Goal: Task Accomplishment & Management: Use online tool/utility

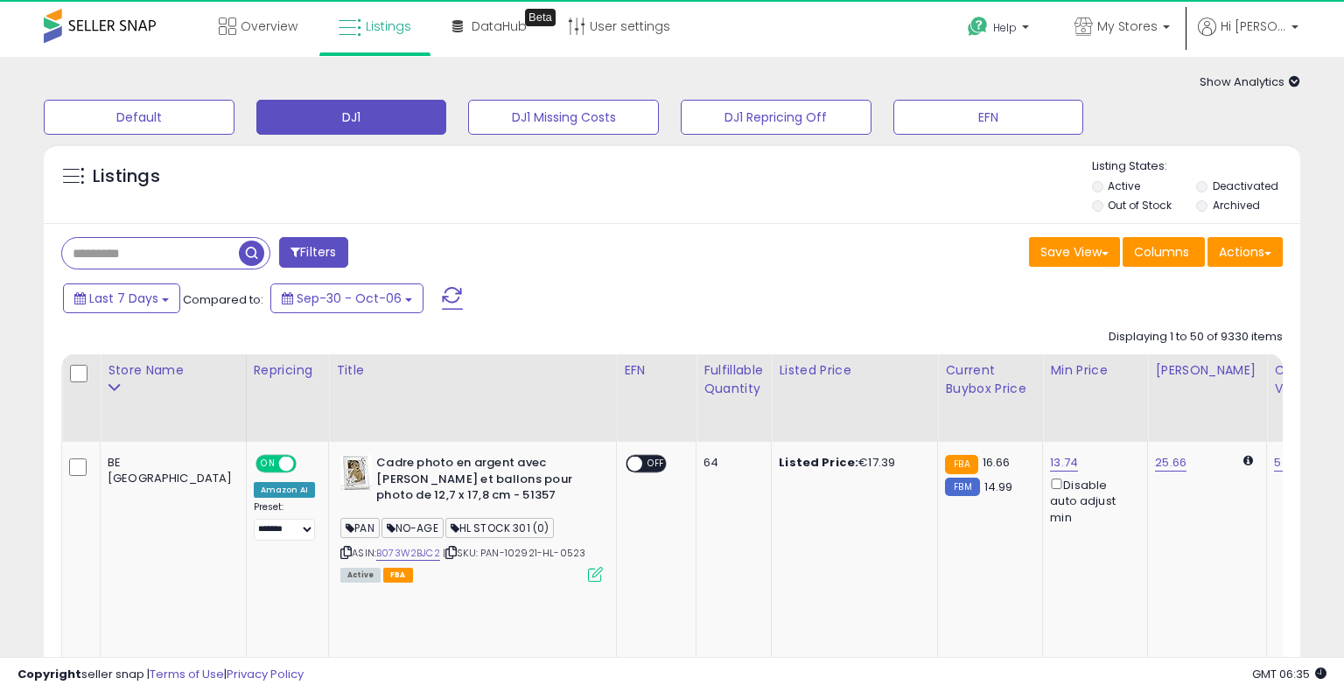
select select "**"
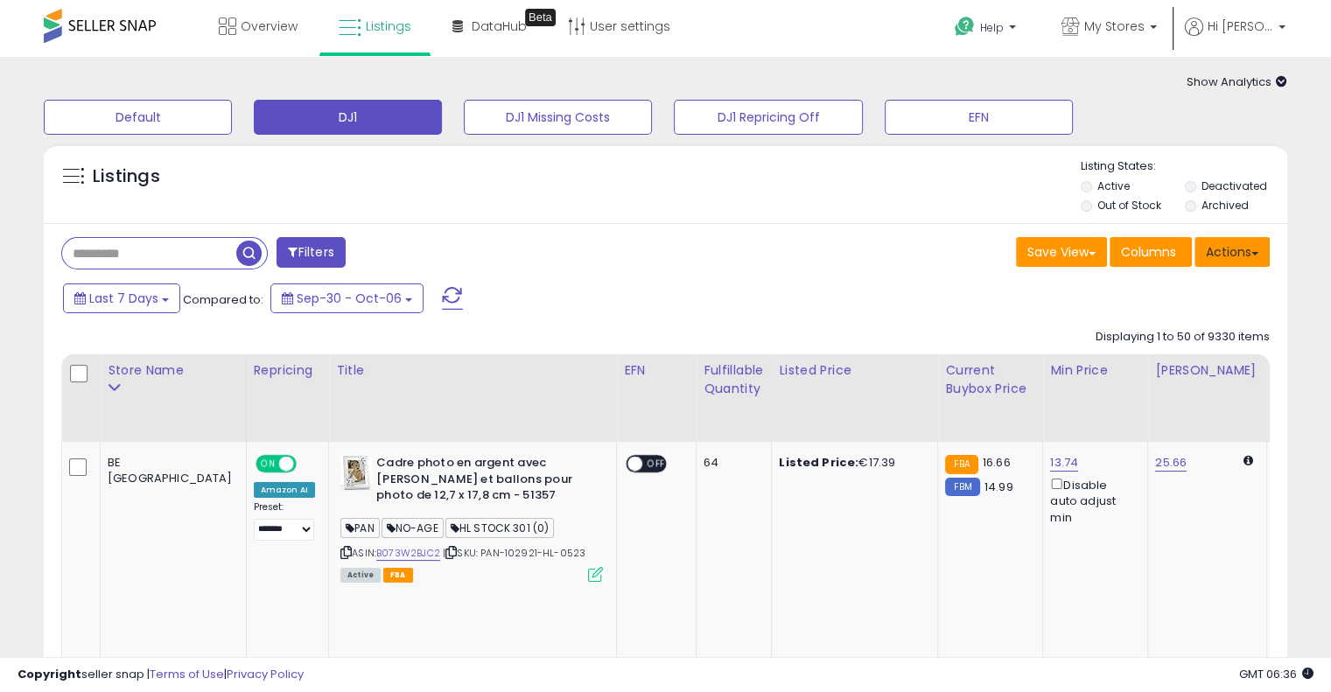
click at [1235, 261] on button "Actions" at bounding box center [1231, 252] width 75 height 30
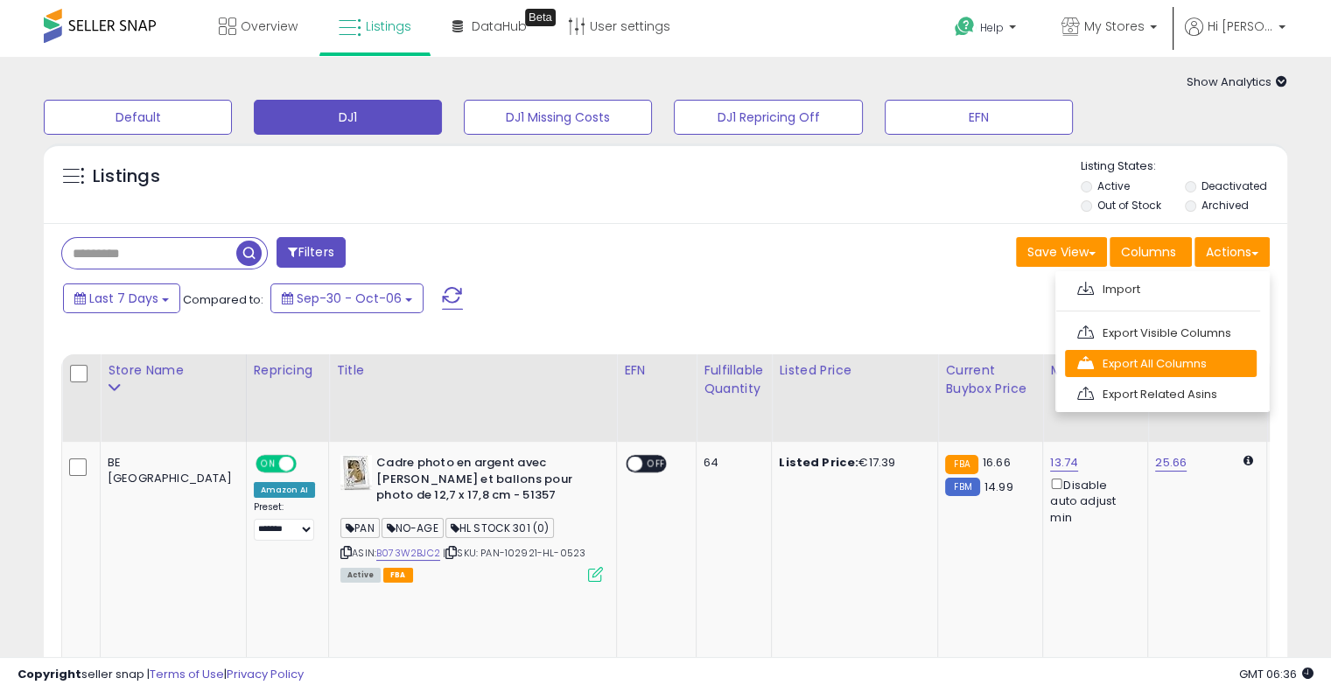
click at [1213, 357] on link "Export All Columns" at bounding box center [1161, 363] width 192 height 27
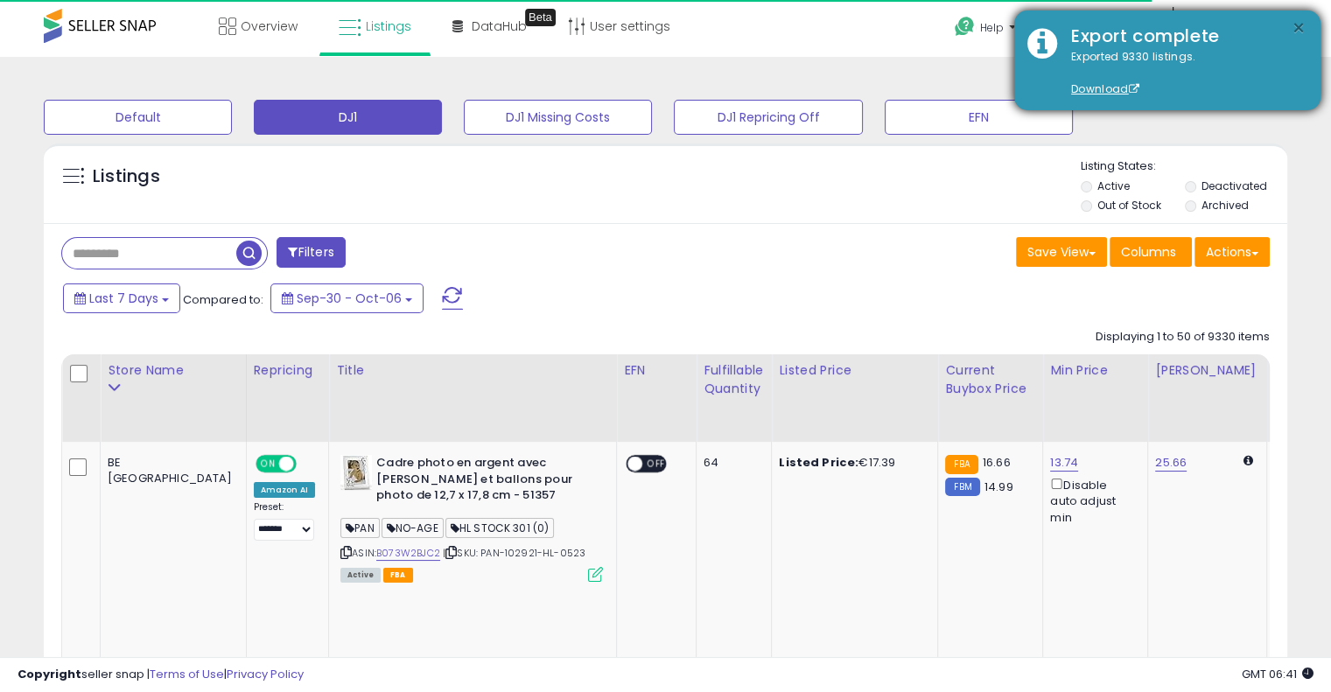
click at [1304, 27] on button "×" at bounding box center [1298, 28] width 14 height 22
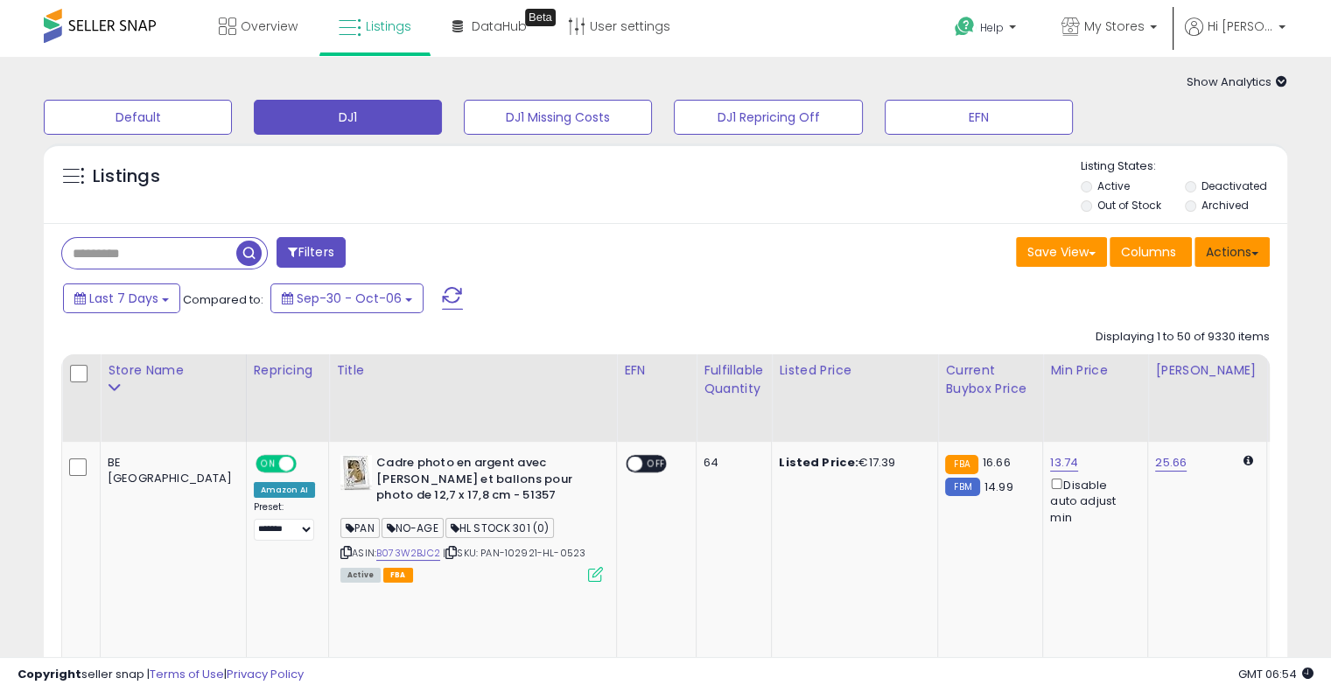
click at [1225, 258] on button "Actions" at bounding box center [1231, 252] width 75 height 30
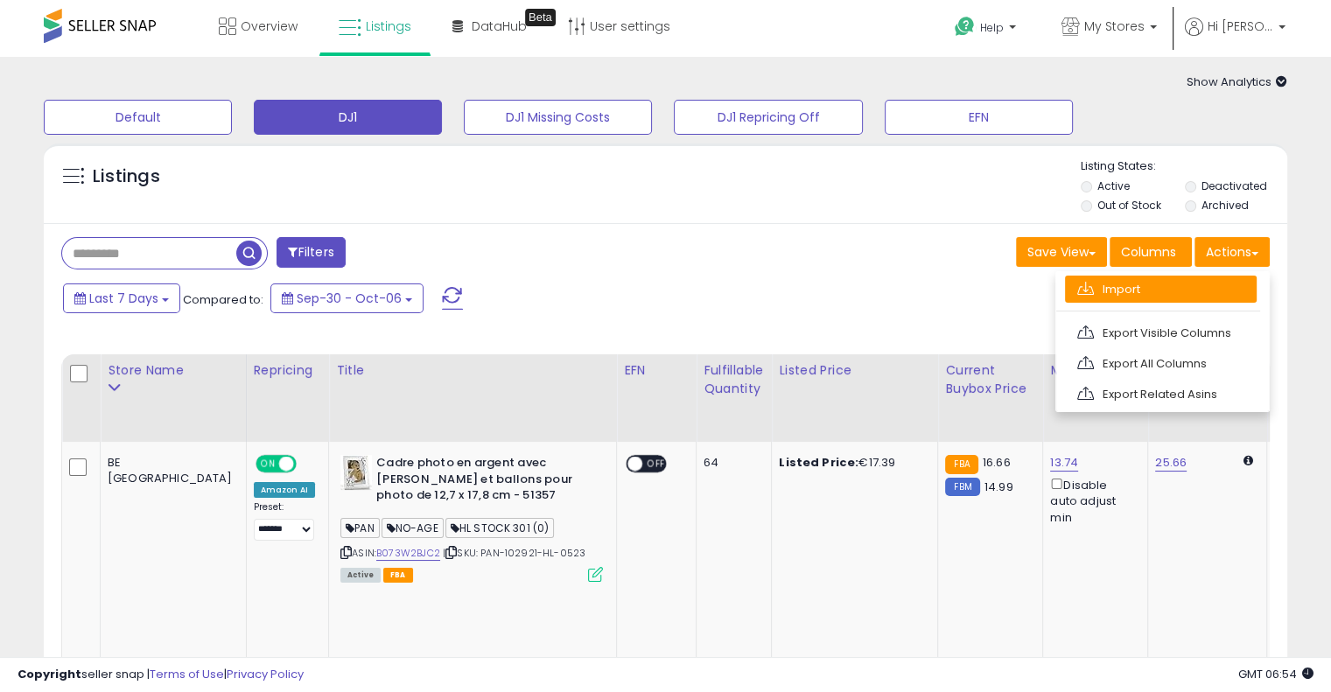
click at [1221, 283] on link "Import" at bounding box center [1161, 289] width 192 height 27
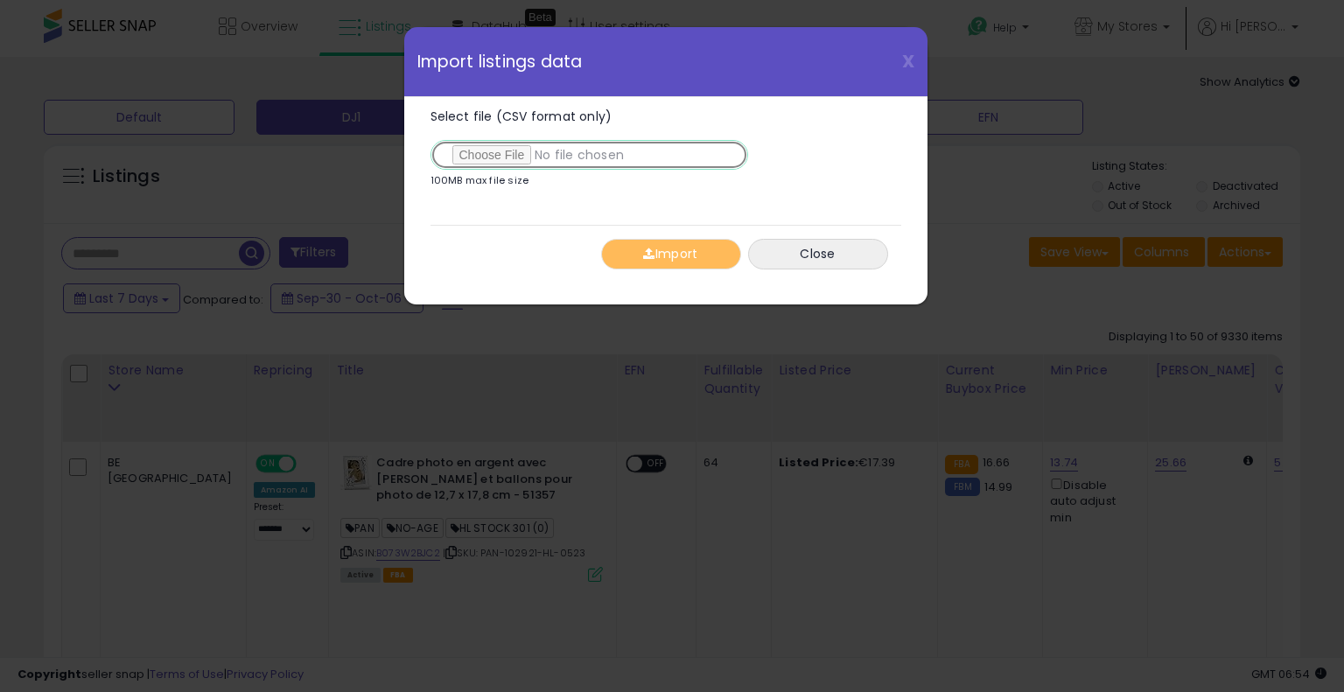
click at [508, 150] on input "Select file (CSV format only)" at bounding box center [589, 155] width 318 height 30
type input "**********"
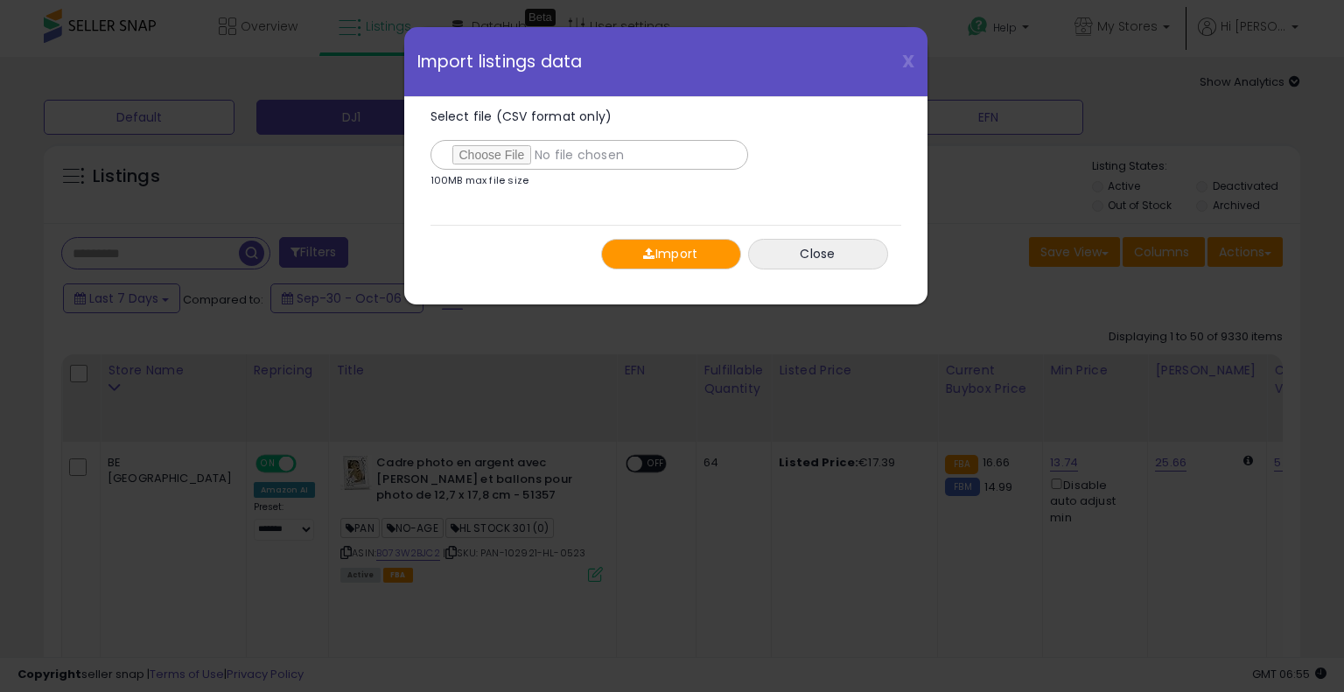
click at [682, 241] on button "Import" at bounding box center [671, 254] width 140 height 31
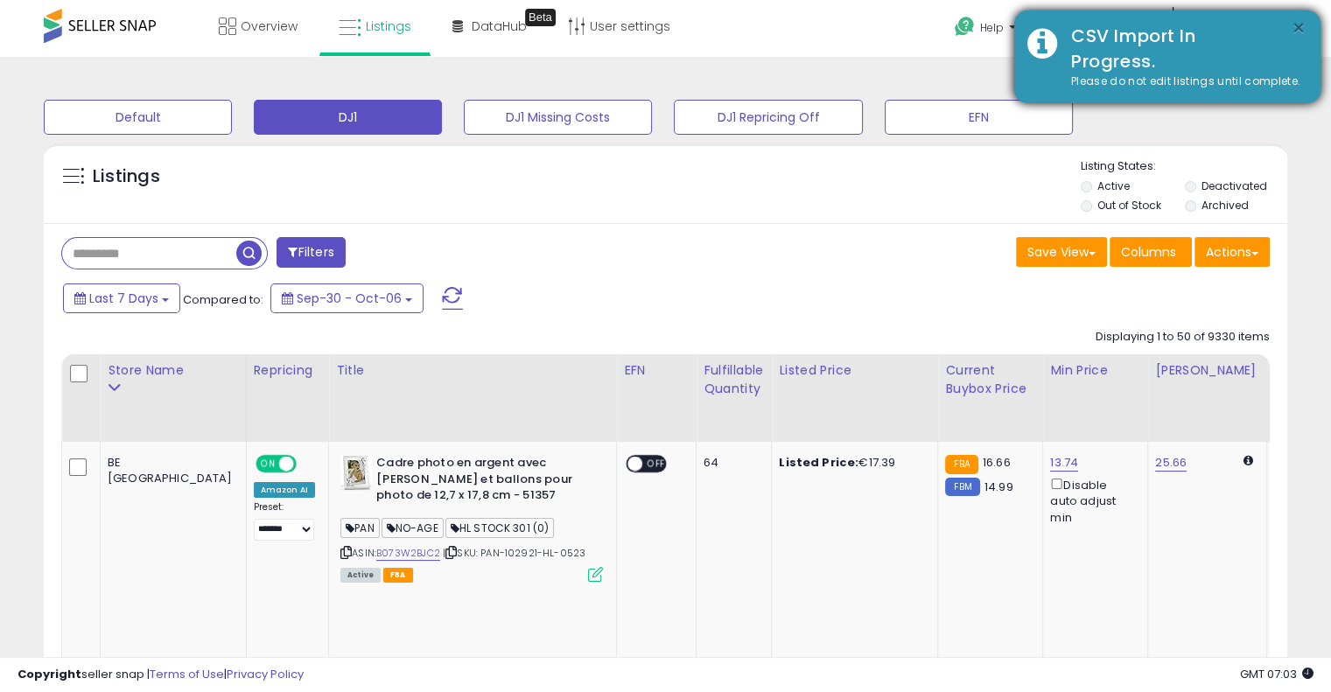
click at [1296, 24] on button "×" at bounding box center [1298, 28] width 14 height 22
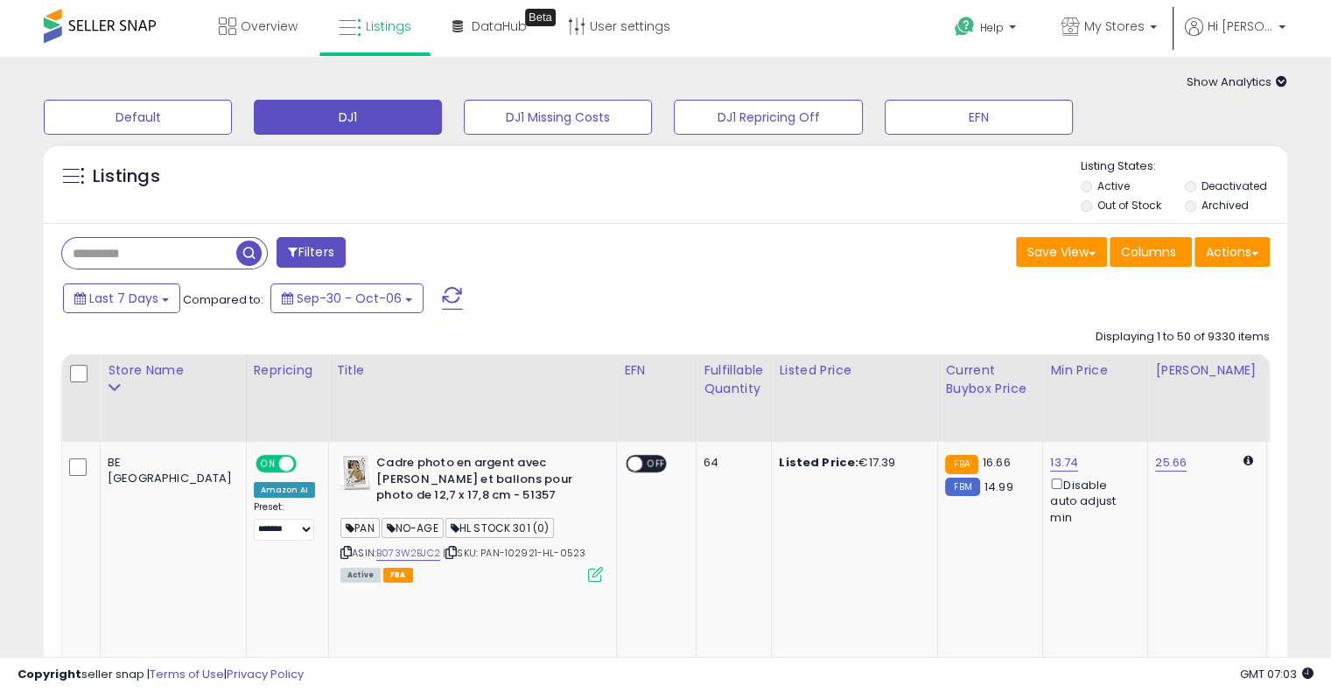
click at [1289, 30] on li "Hi David Account Profile Logout" at bounding box center [1235, 38] width 113 height 43
click at [1272, 25] on span "Hi [PERSON_NAME]" at bounding box center [1240, 25] width 66 height 17
click at [1249, 91] on link "Account" at bounding box center [1245, 93] width 46 height 17
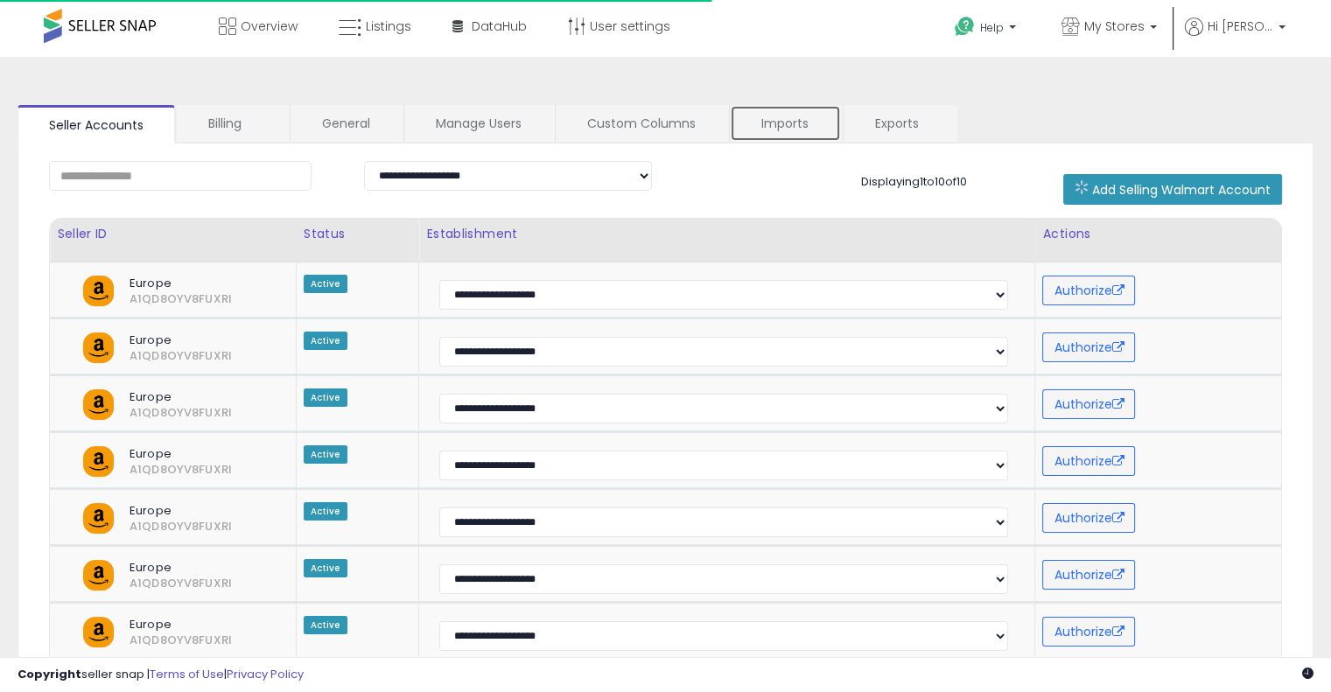
click at [789, 122] on link "Imports" at bounding box center [785, 123] width 111 height 37
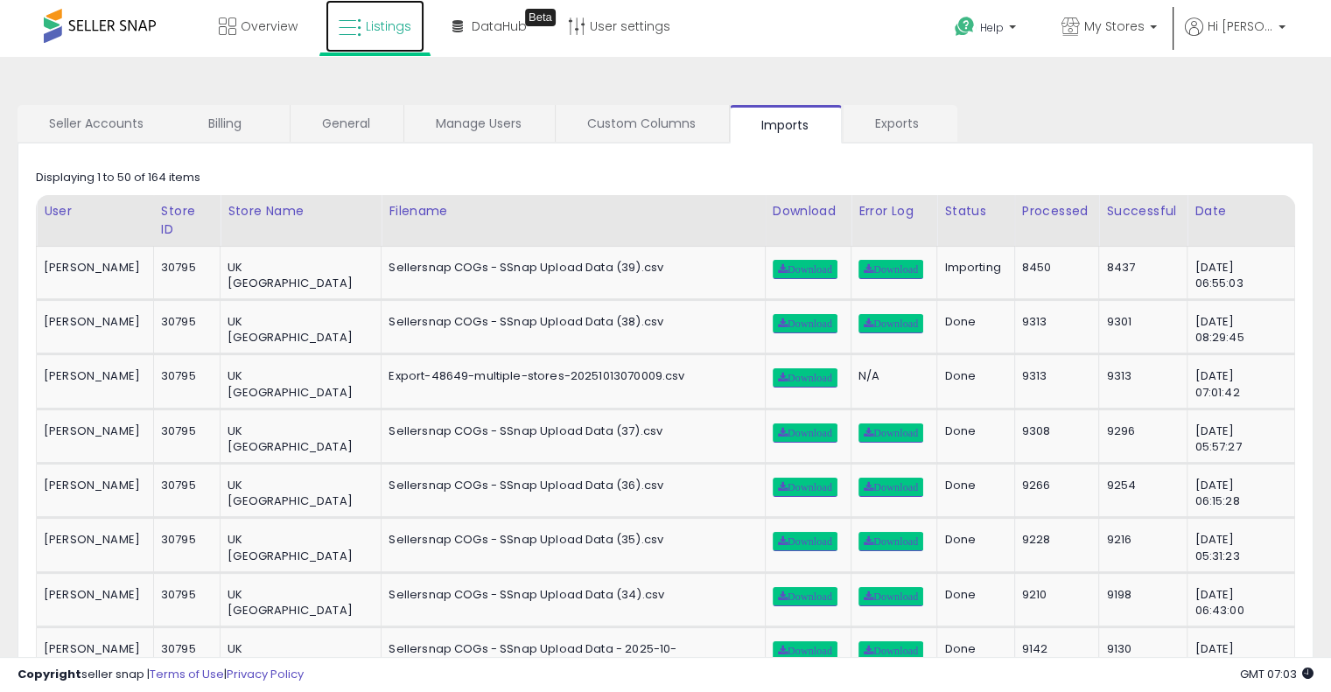
click at [361, 23] on link "Listings" at bounding box center [374, 26] width 99 height 52
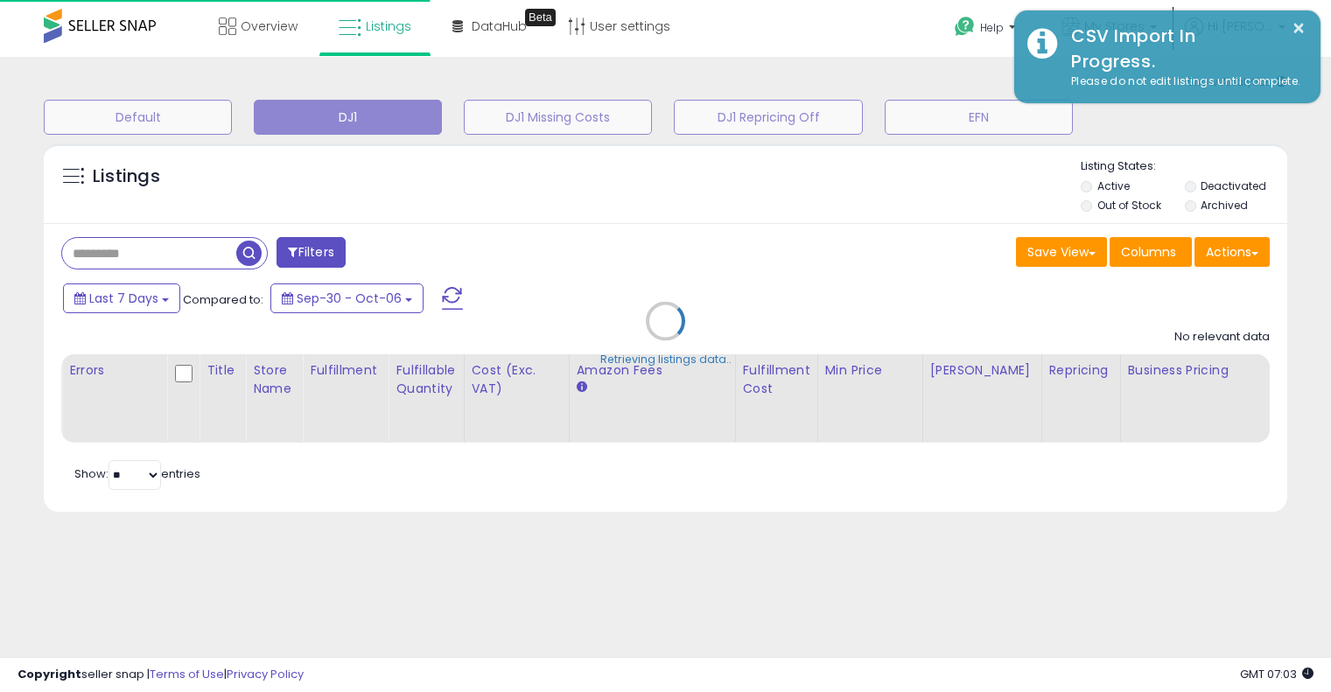
select select "**"
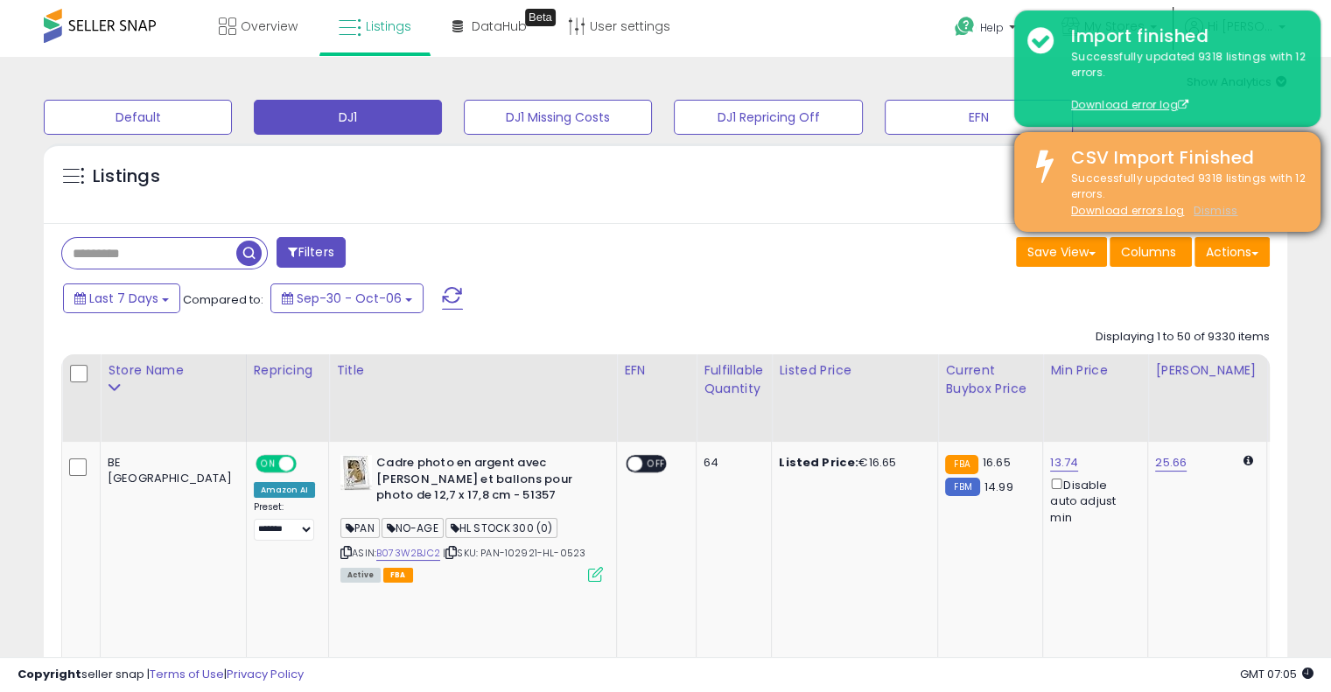
drag, startPoint x: 1212, startPoint y: 211, endPoint x: 1200, endPoint y: 213, distance: 12.4
click at [1212, 211] on u "Dismiss" at bounding box center [1215, 210] width 44 height 15
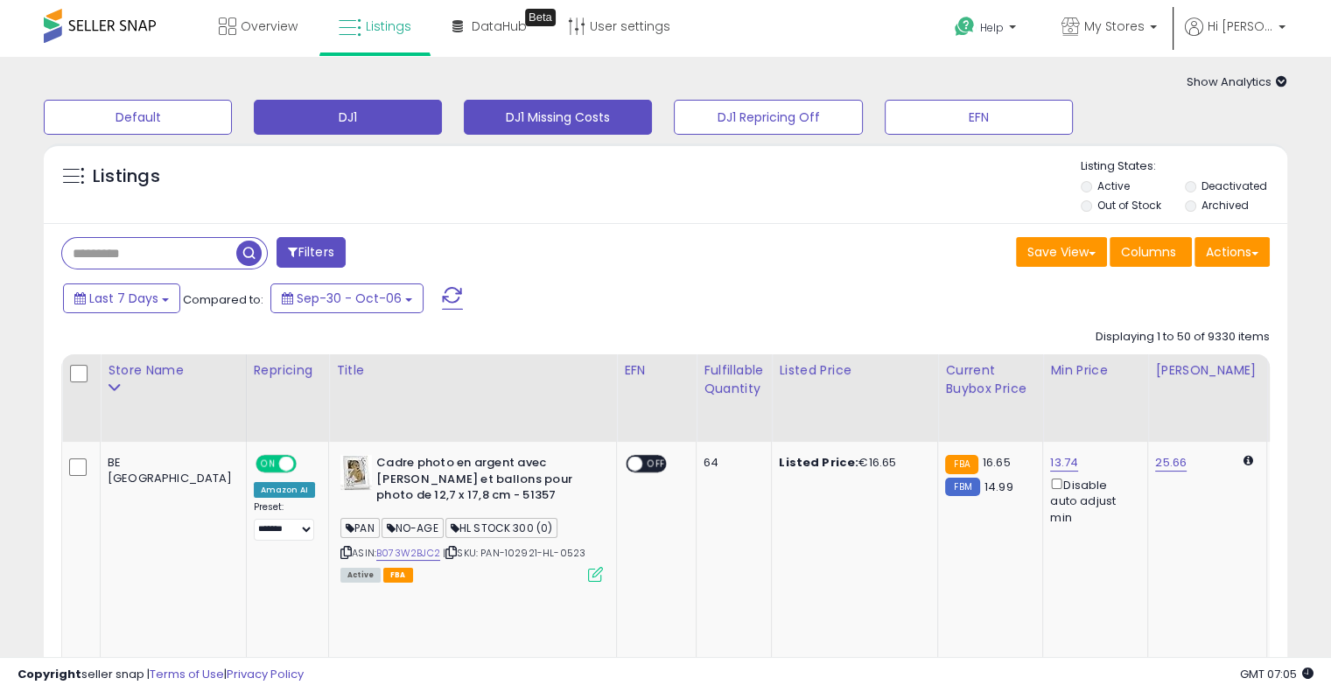
click at [605, 119] on button "DJ1 Missing Costs" at bounding box center [558, 117] width 188 height 35
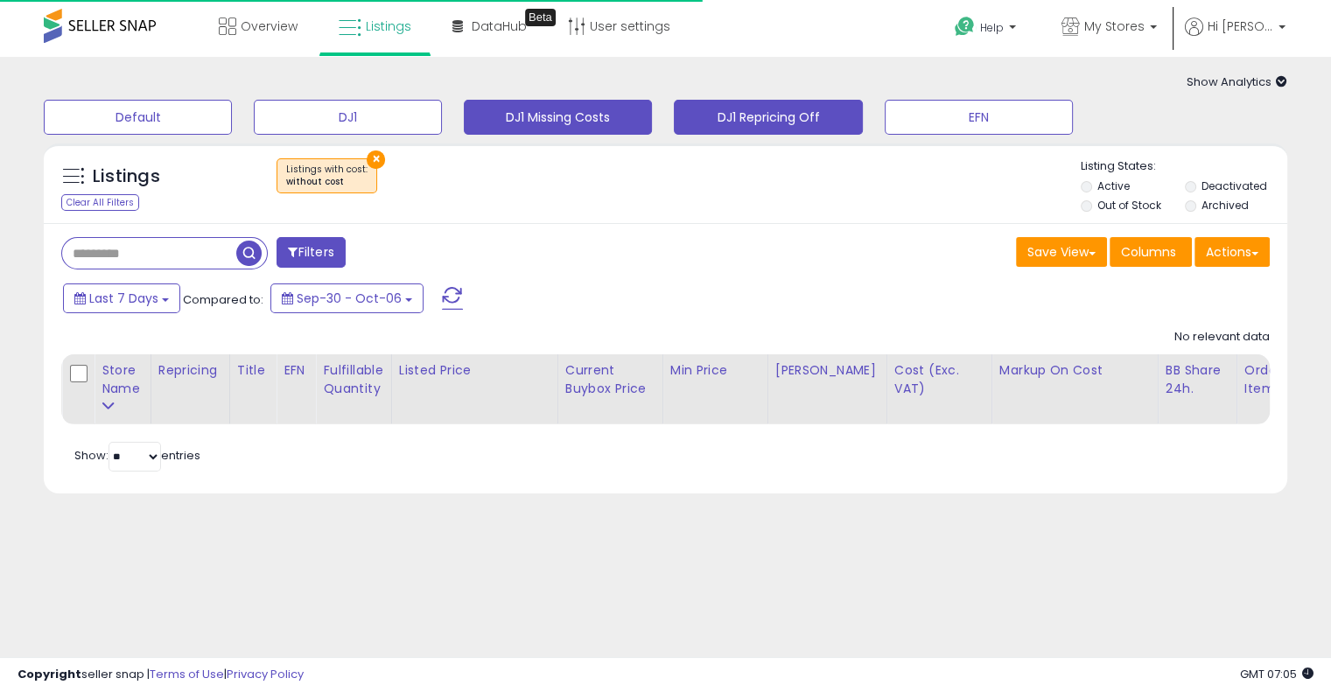
click at [763, 118] on button "DJ1 Repricing Off" at bounding box center [768, 117] width 188 height 35
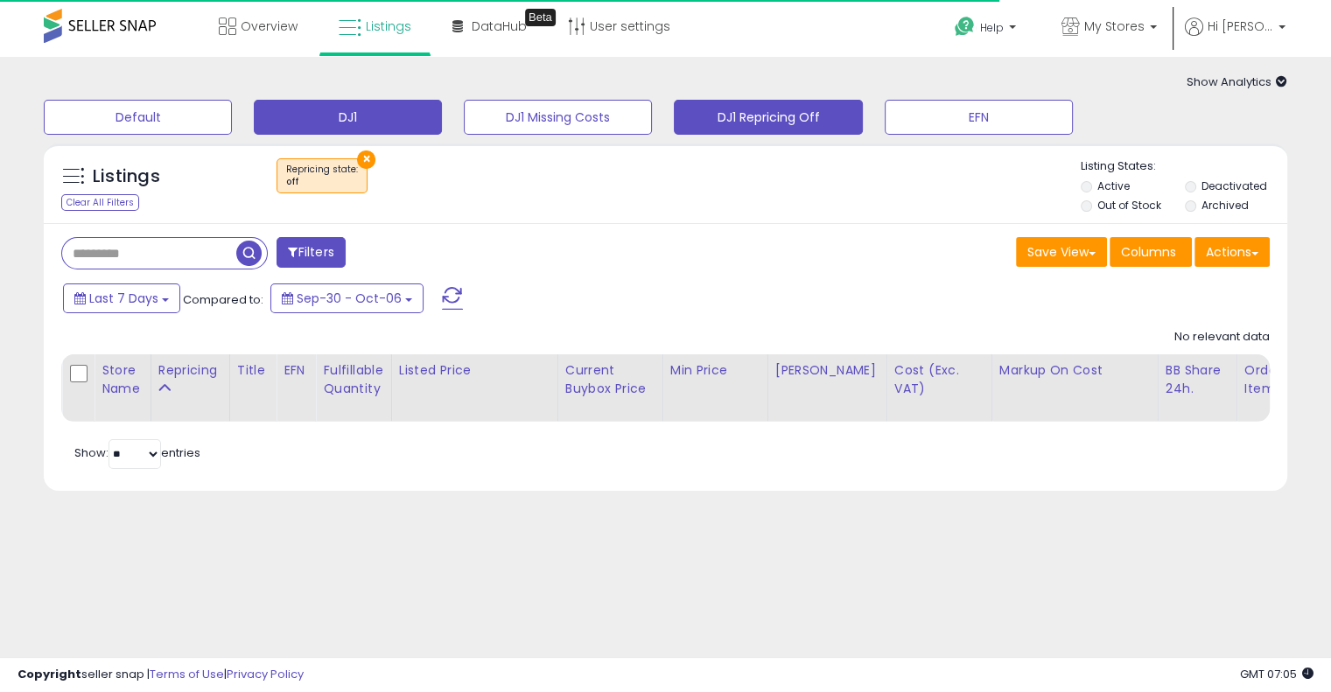
click at [397, 126] on button "DJ1" at bounding box center [348, 117] width 188 height 35
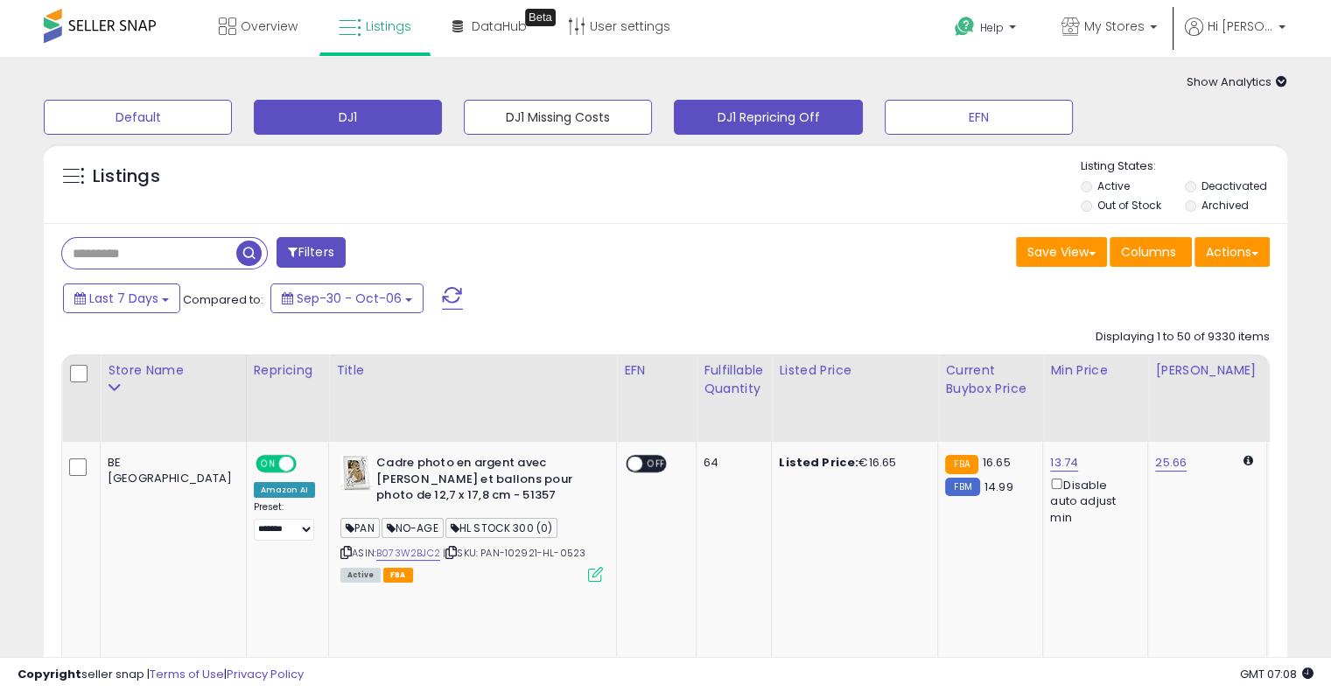
drag, startPoint x: 591, startPoint y: 119, endPoint x: 730, endPoint y: 118, distance: 139.1
click at [591, 119] on button "DJ1 Missing Costs" at bounding box center [558, 117] width 188 height 35
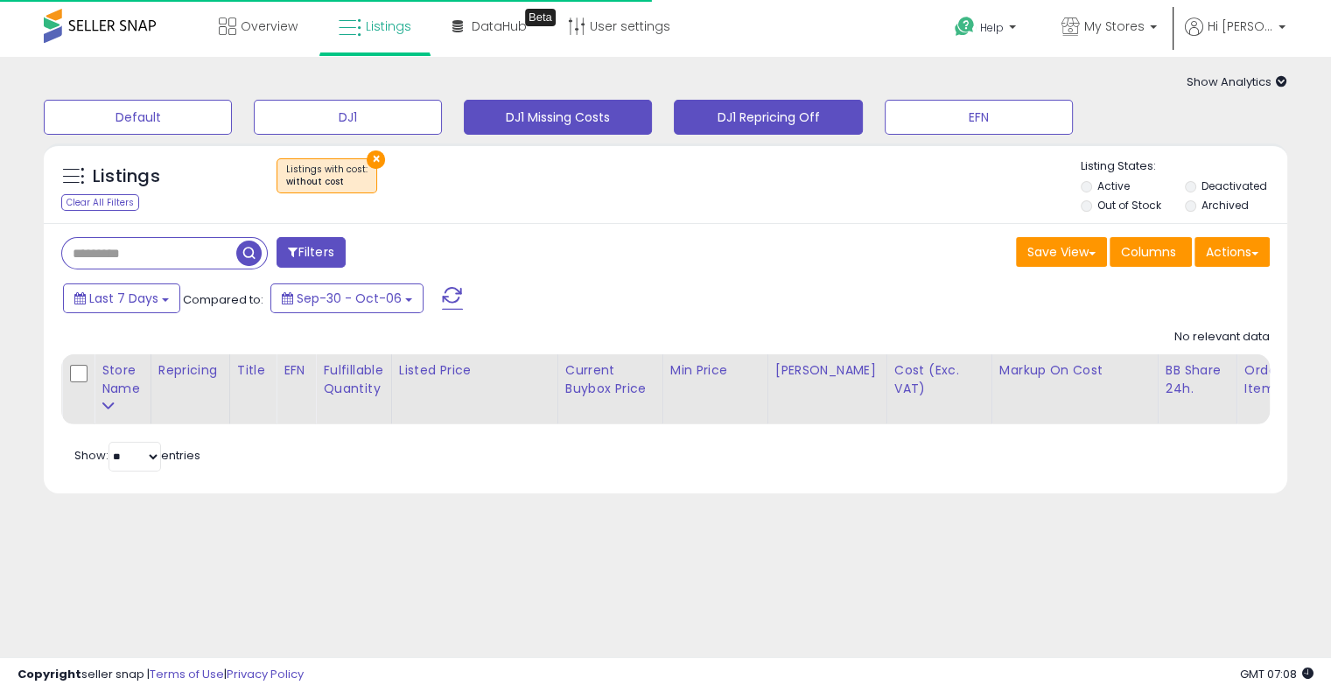
click at [730, 118] on button "DJ1 Repricing Off" at bounding box center [768, 117] width 188 height 35
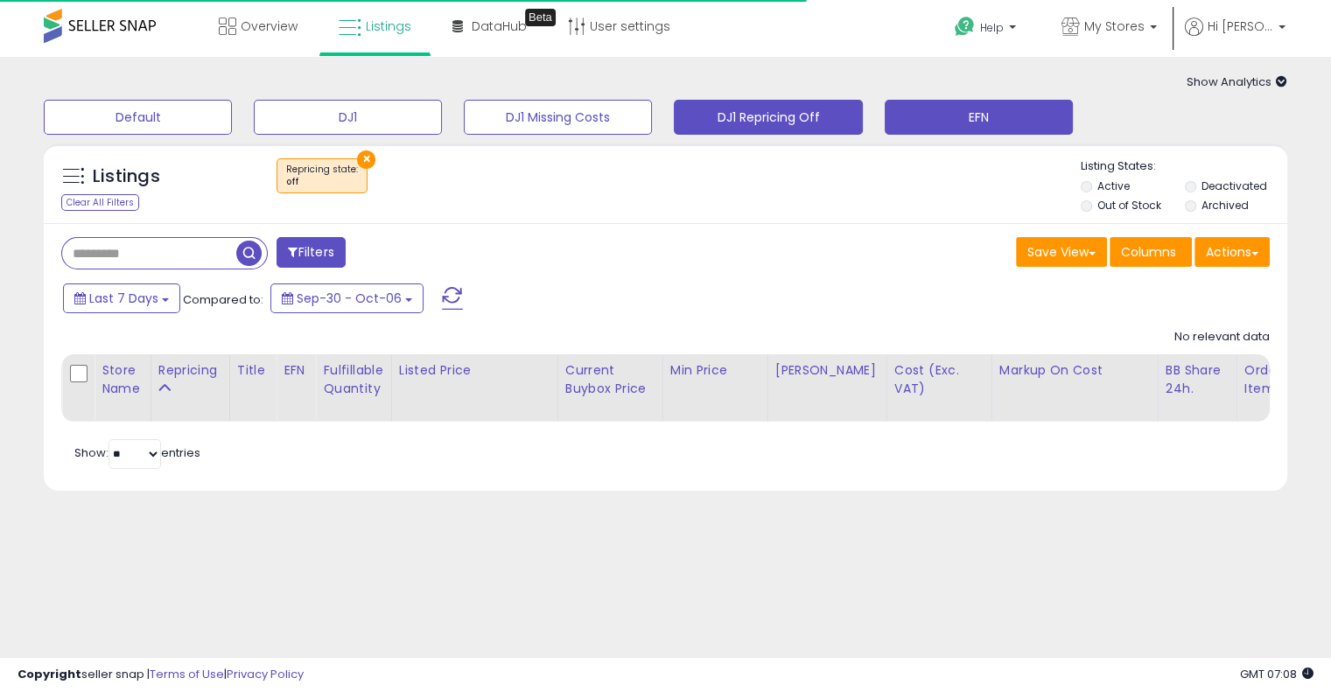
click at [981, 121] on button "EFN" at bounding box center [979, 117] width 188 height 35
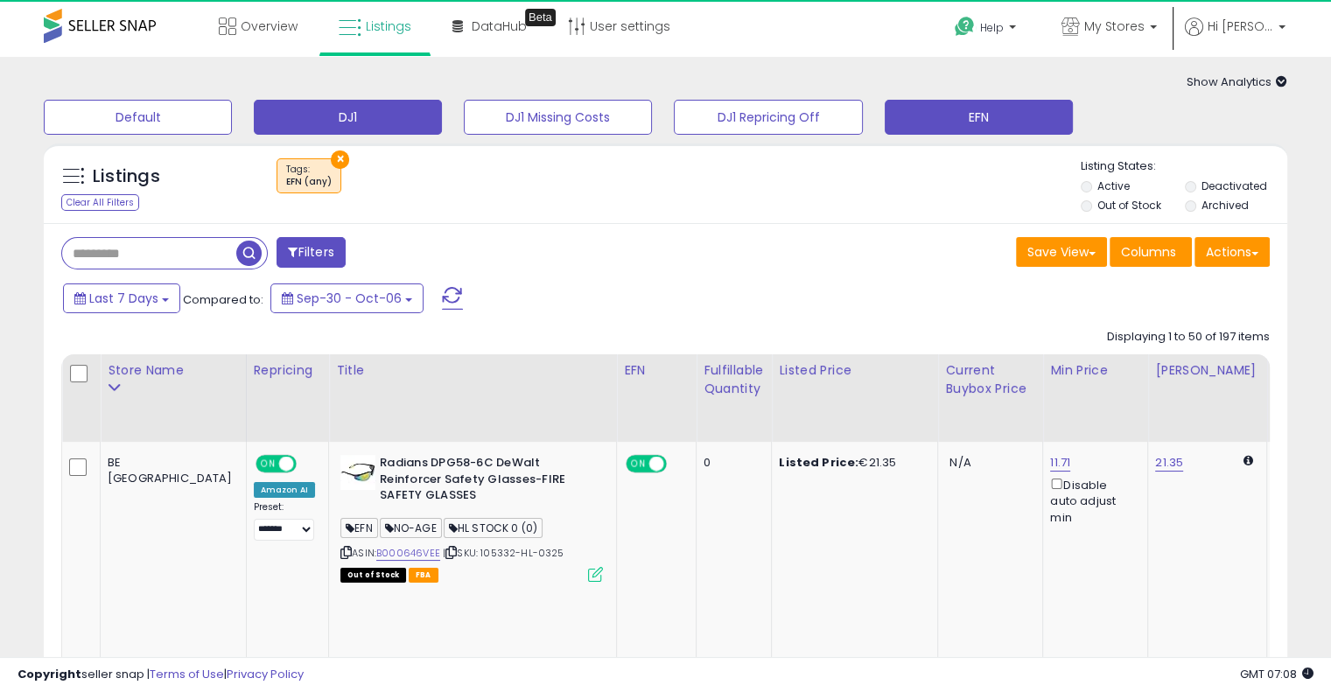
click at [404, 118] on button "DJ1" at bounding box center [348, 117] width 188 height 35
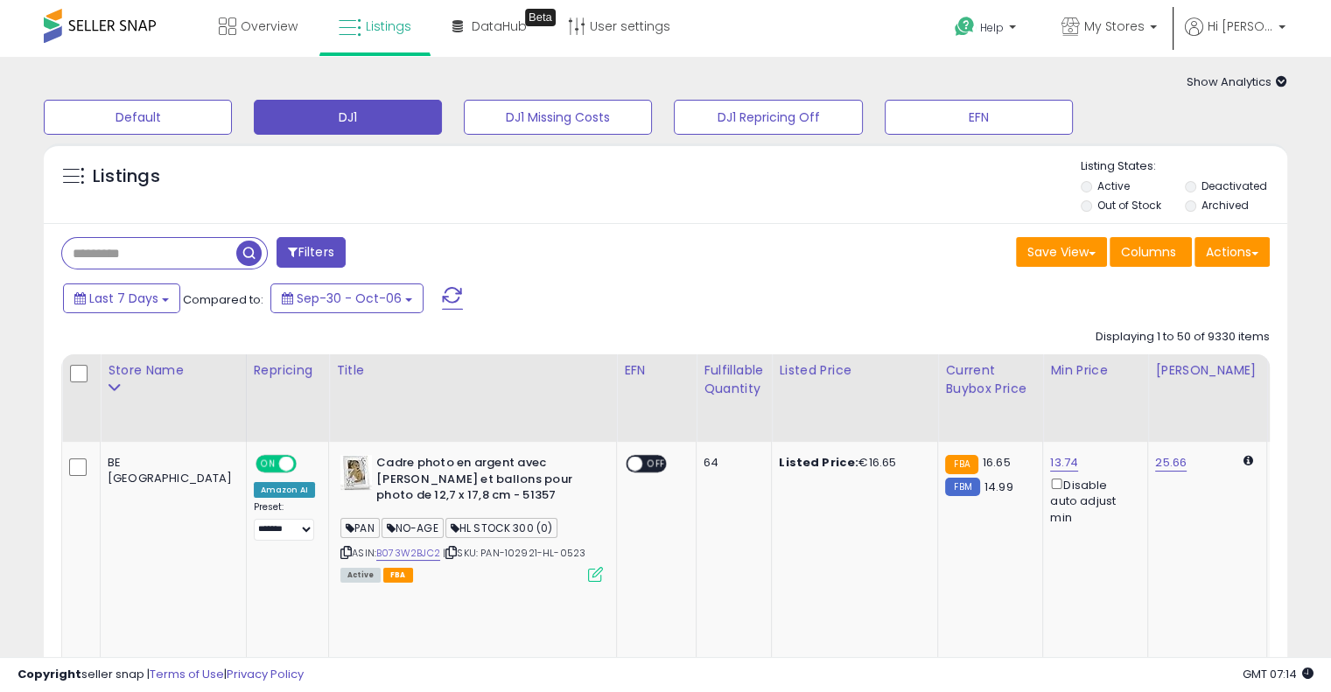
click at [197, 262] on input "text" at bounding box center [149, 253] width 174 height 31
paste input "**********"
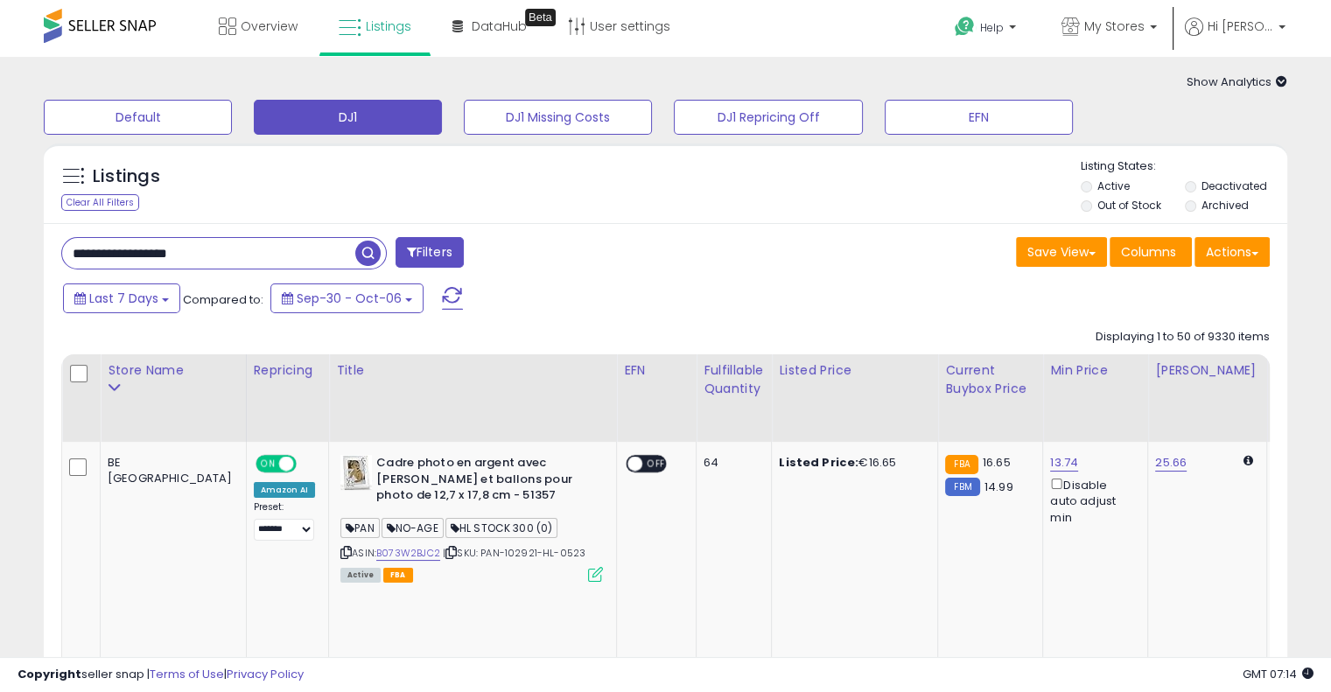
type input "**********"
click at [366, 262] on span "button" at bounding box center [367, 253] width 25 height 25
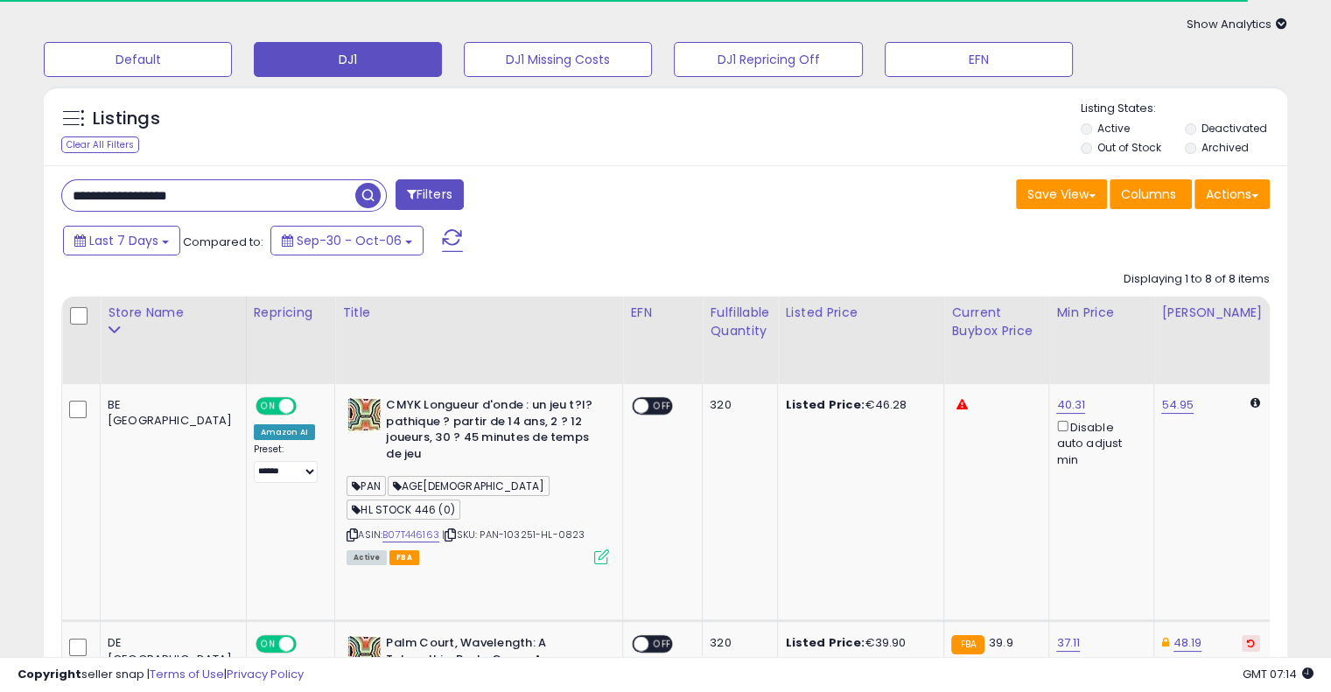
scroll to position [87, 0]
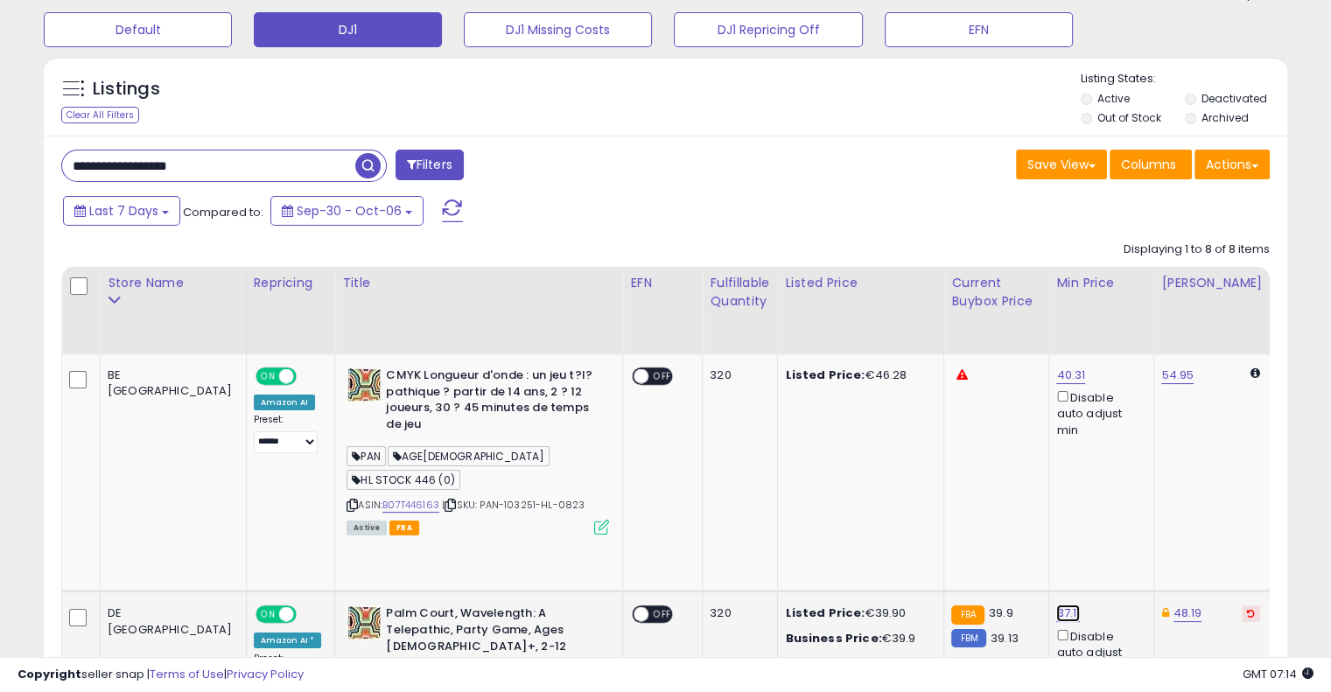
click at [1056, 605] on link "37.11" at bounding box center [1068, 613] width 24 height 17
type input "*****"
click at [1063, 479] on icon "submit" at bounding box center [1058, 484] width 10 height 10
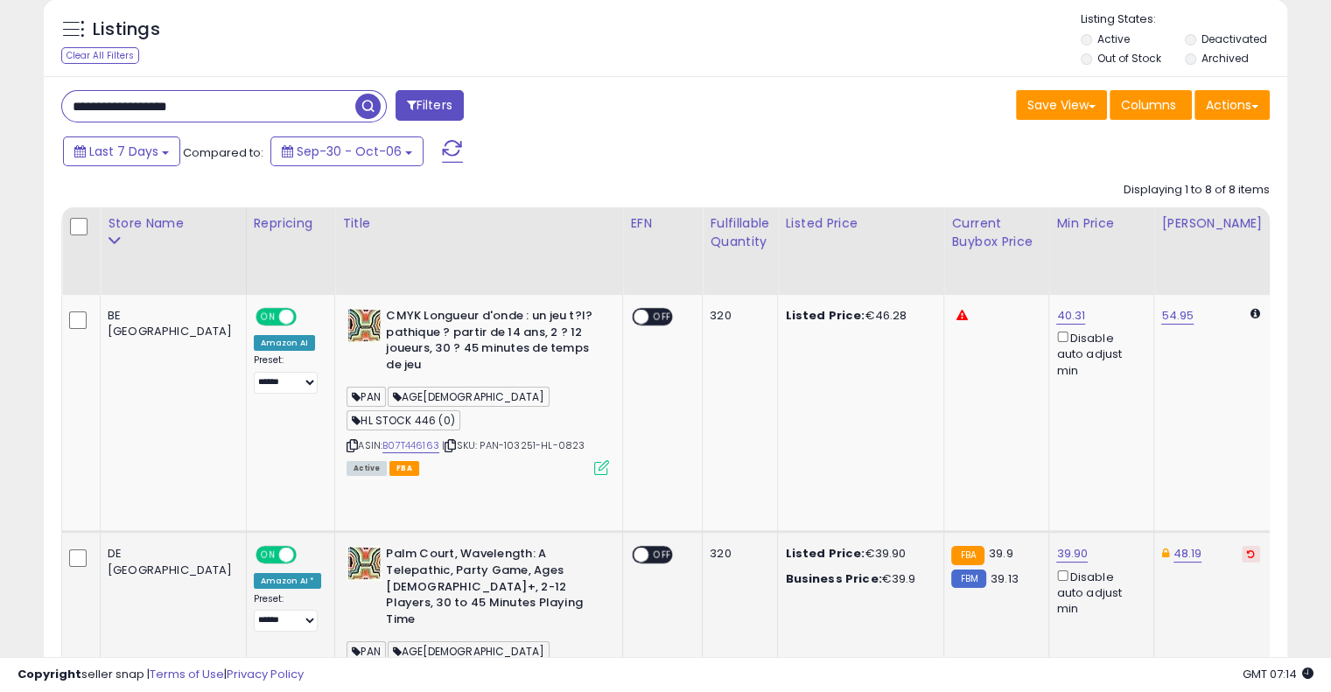
scroll to position [175, 0]
